Goal: Task Accomplishment & Management: Use online tool/utility

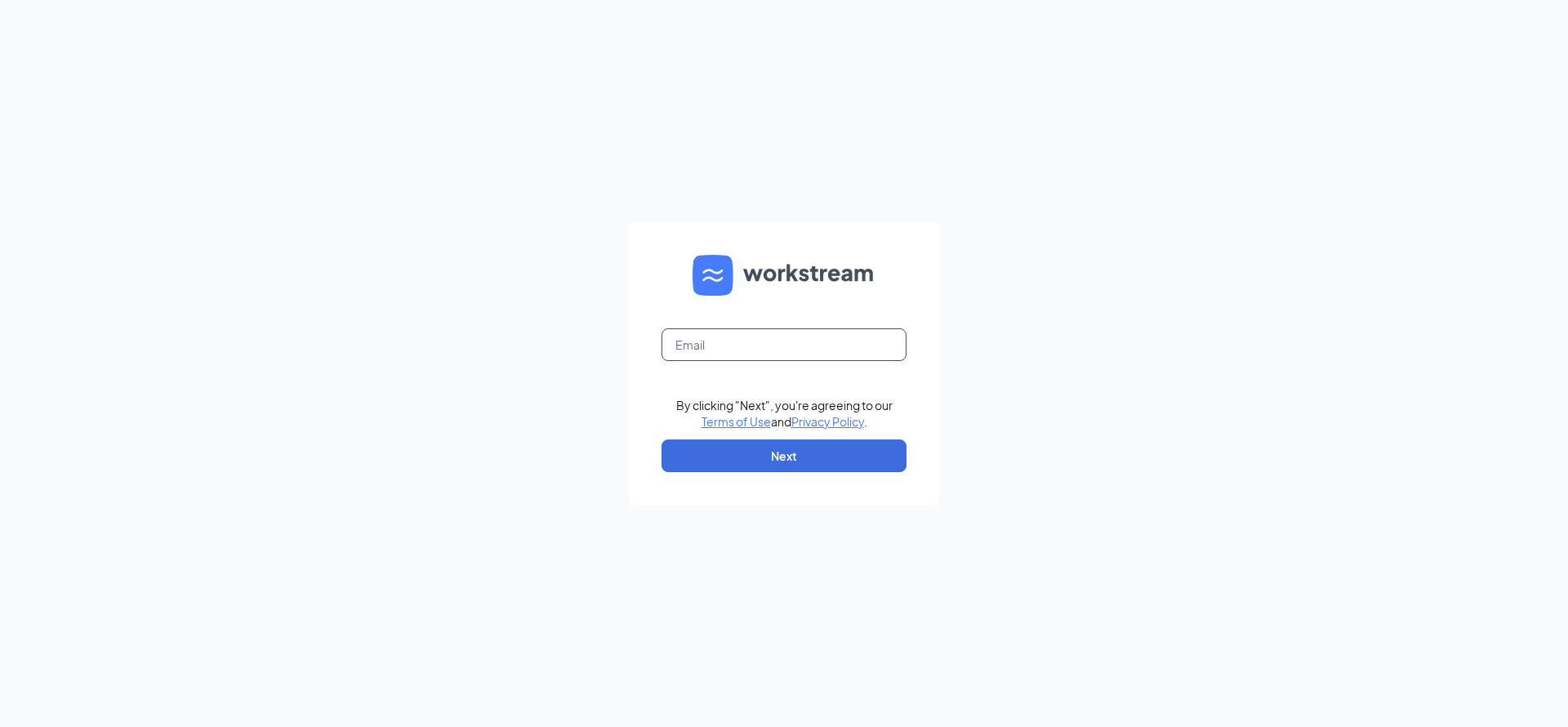
click at [699, 348] on input "text" at bounding box center [784, 344] width 245 height 33
click at [708, 356] on input "text" at bounding box center [784, 344] width 245 height 33
type input "basec203@gmail.com"
click at [744, 467] on button "Next" at bounding box center [784, 455] width 245 height 33
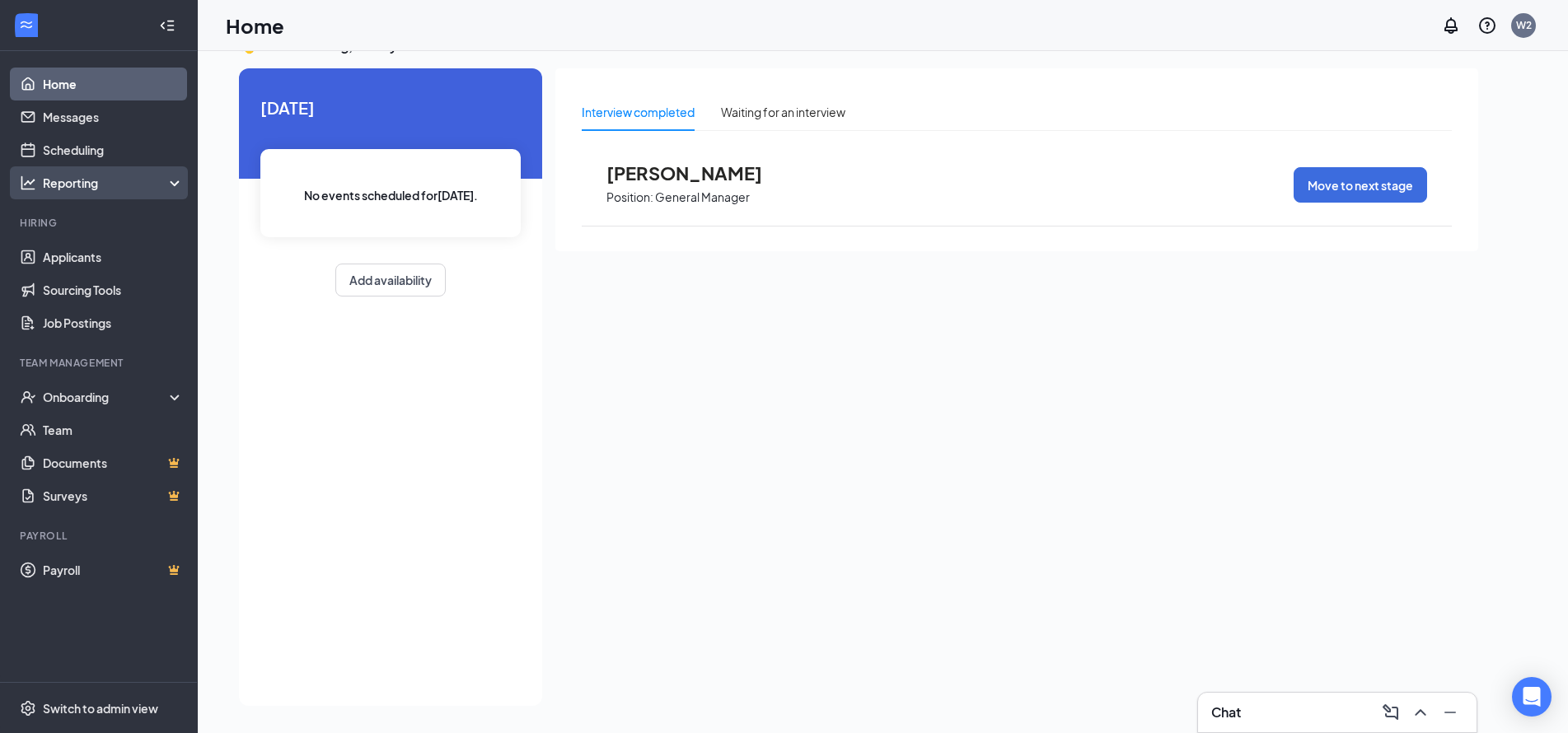
scroll to position [34, 0]
